Goal: Information Seeking & Learning: Learn about a topic

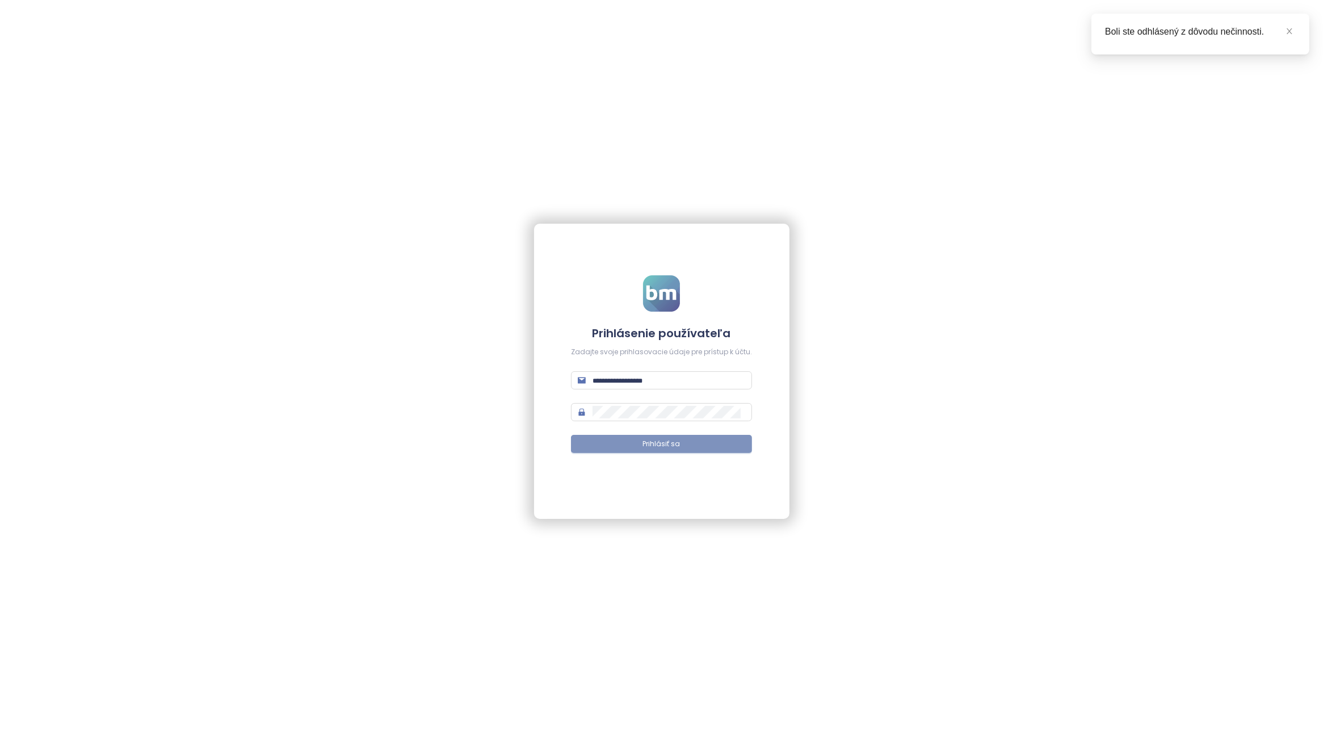
type input "**********"
click at [677, 452] on button "Prihlásiť sa" at bounding box center [661, 444] width 181 height 18
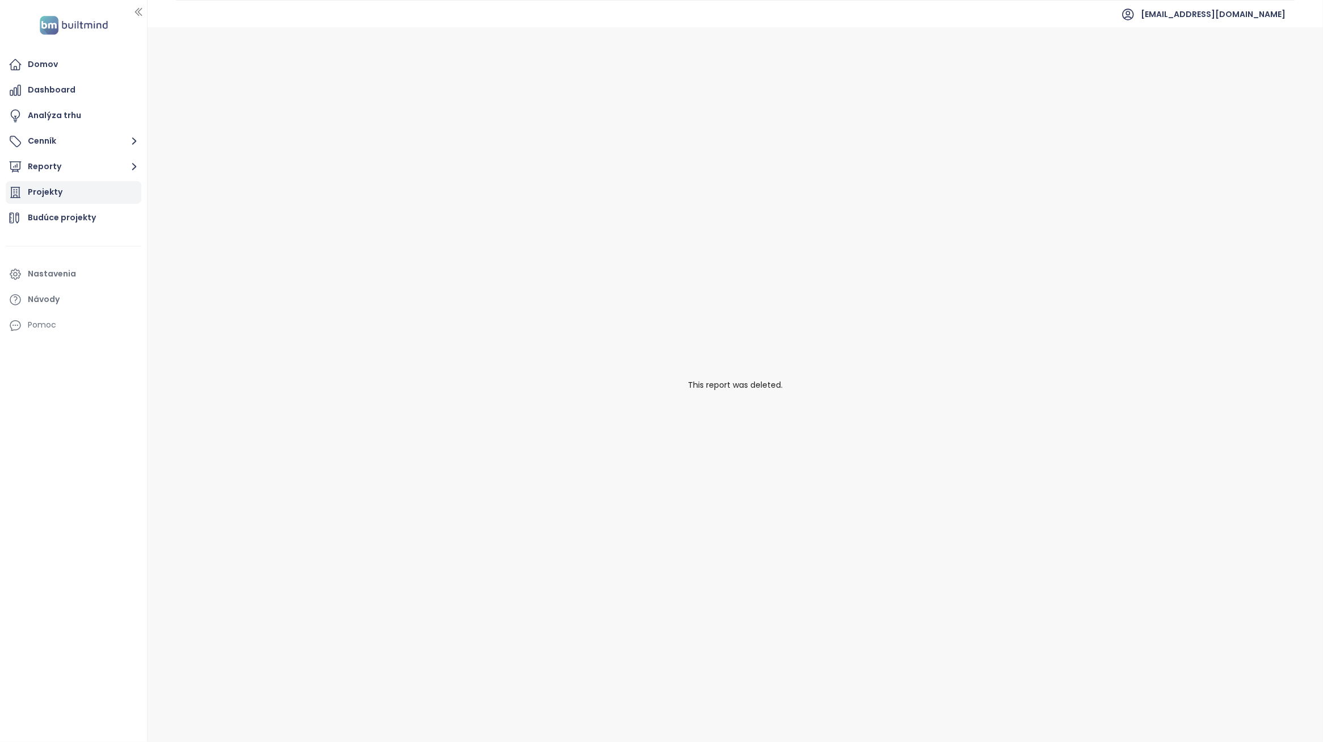
click at [73, 196] on div "Projekty" at bounding box center [74, 192] width 136 height 23
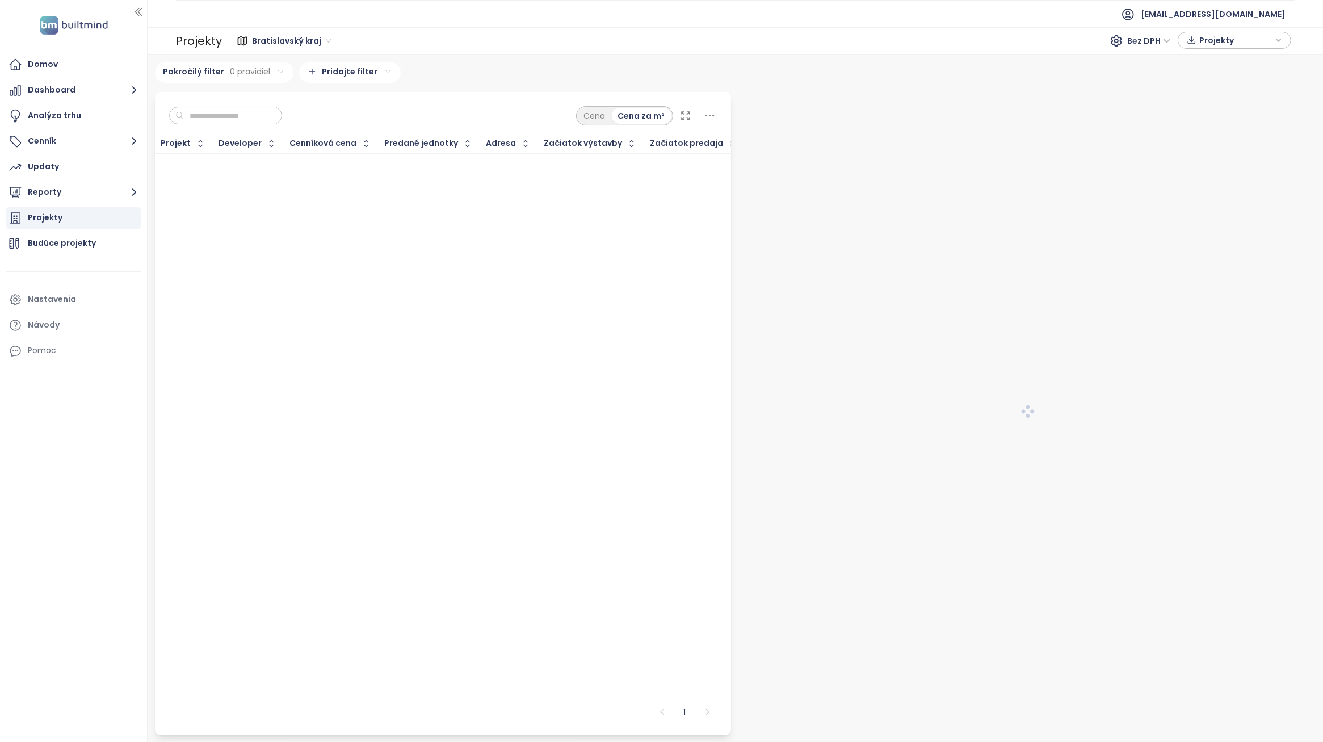
click at [251, 110] on input "text" at bounding box center [230, 115] width 92 height 17
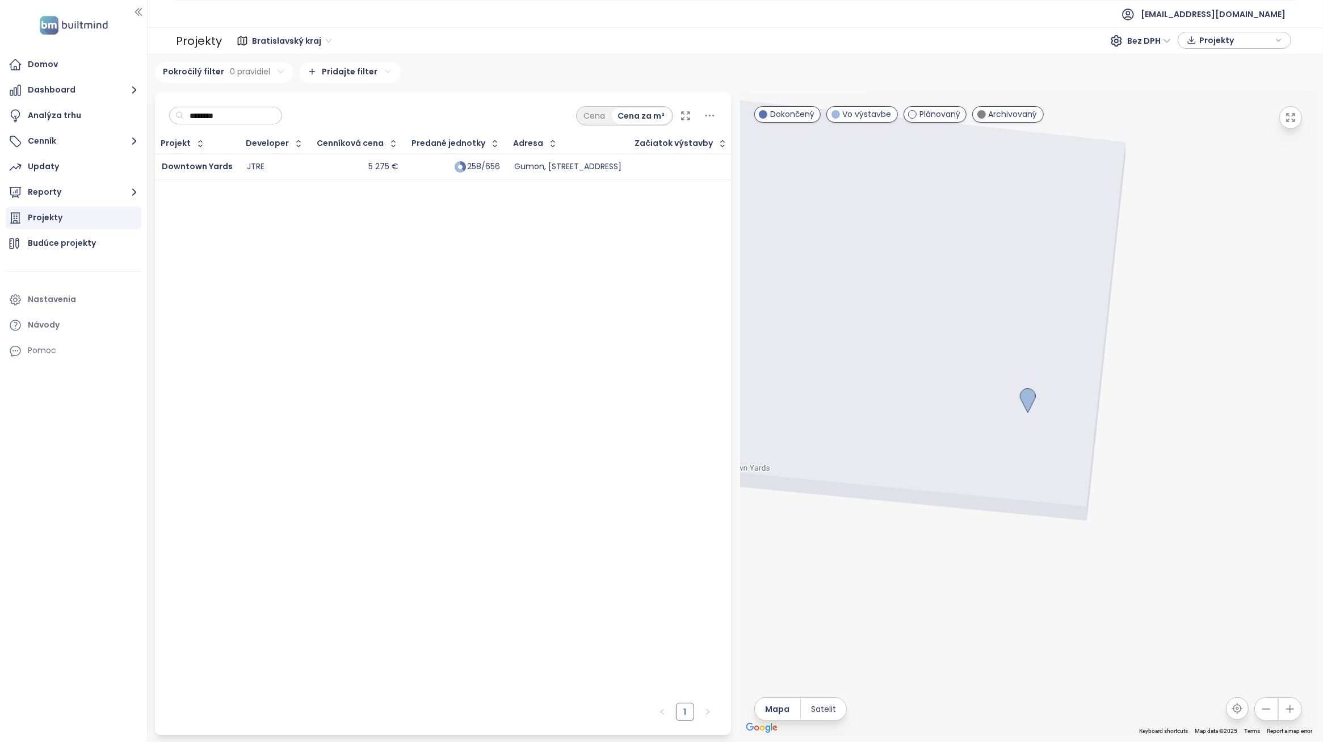
type input "********"
click at [284, 160] on div "JTRE" at bounding box center [275, 167] width 57 height 14
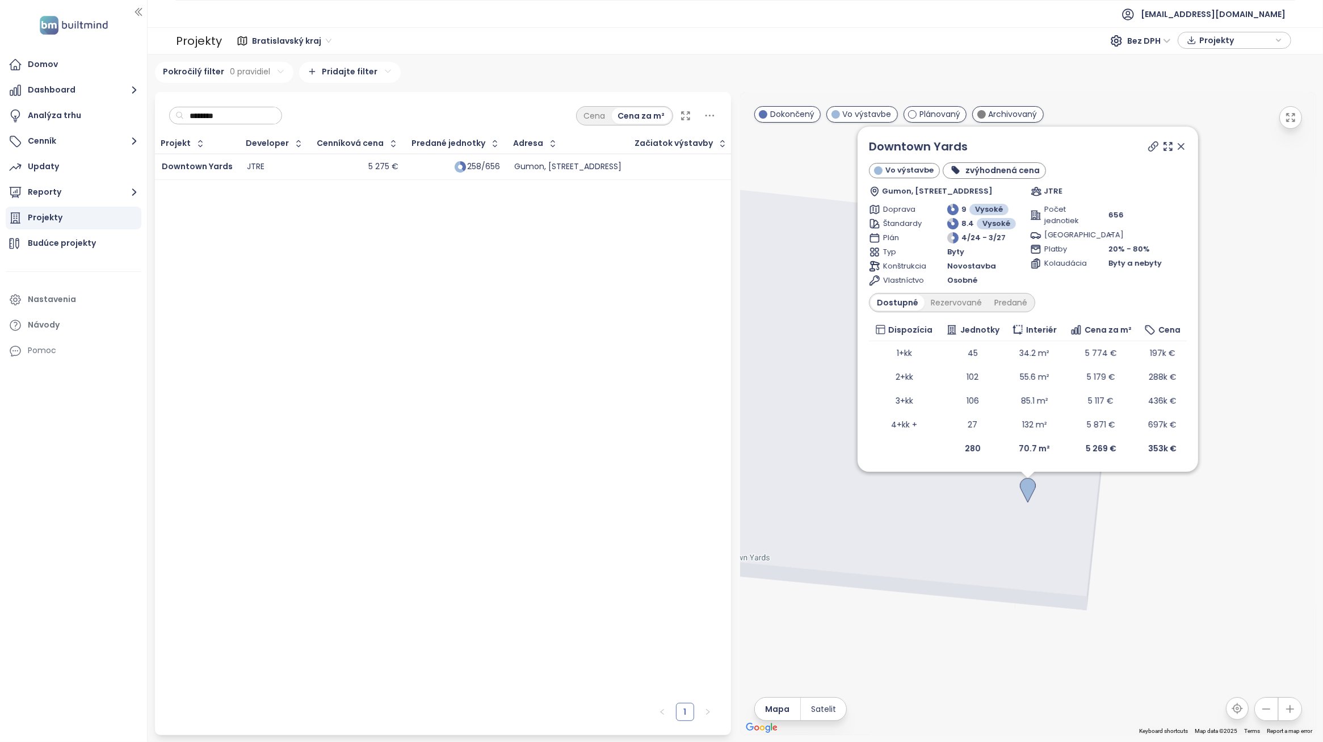
click at [1079, 236] on span "[GEOGRAPHIC_DATA]" at bounding box center [1063, 234] width 39 height 11
drag, startPoint x: 1111, startPoint y: 233, endPoint x: 1105, endPoint y: 225, distance: 9.7
click at [1105, 225] on div "Počet jednotiek 656 [GEOGRAPHIC_DATA] - Platby 20% - 80% Kolaudácia Byty a neby…" at bounding box center [1108, 245] width 157 height 82
drag, startPoint x: 1105, startPoint y: 225, endPoint x: 1131, endPoint y: 239, distance: 28.9
click at [1130, 237] on div "-" at bounding box center [1147, 234] width 78 height 11
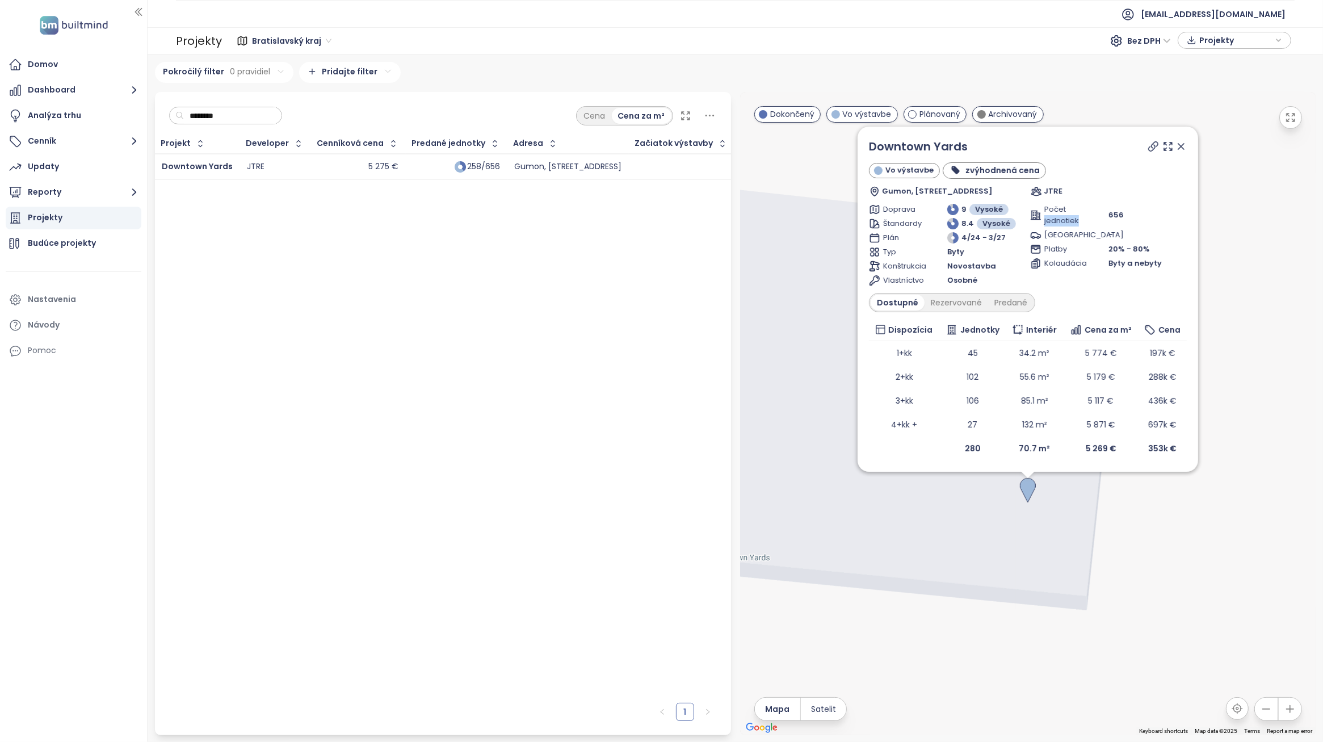
click at [1086, 222] on div "Počet jednotiek" at bounding box center [1069, 215] width 78 height 23
drag, startPoint x: 1086, startPoint y: 222, endPoint x: 1113, endPoint y: 238, distance: 32.0
click at [1113, 238] on div "-" at bounding box center [1147, 234] width 78 height 11
